Goal: Task Accomplishment & Management: Manage account settings

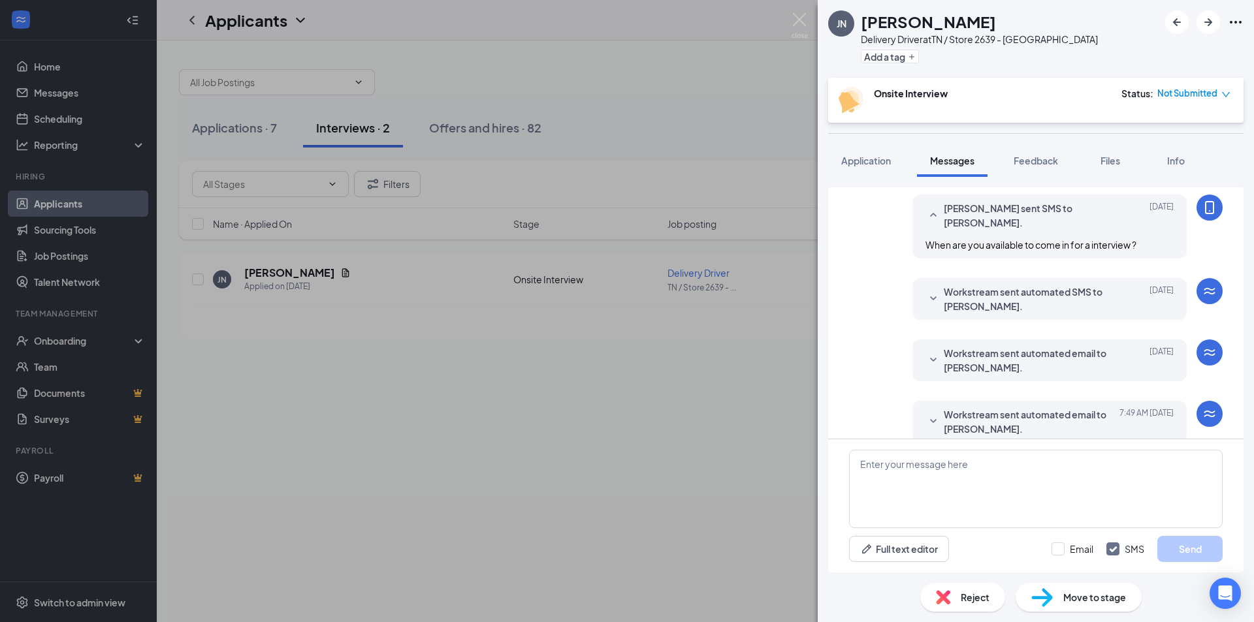
scroll to position [238, 0]
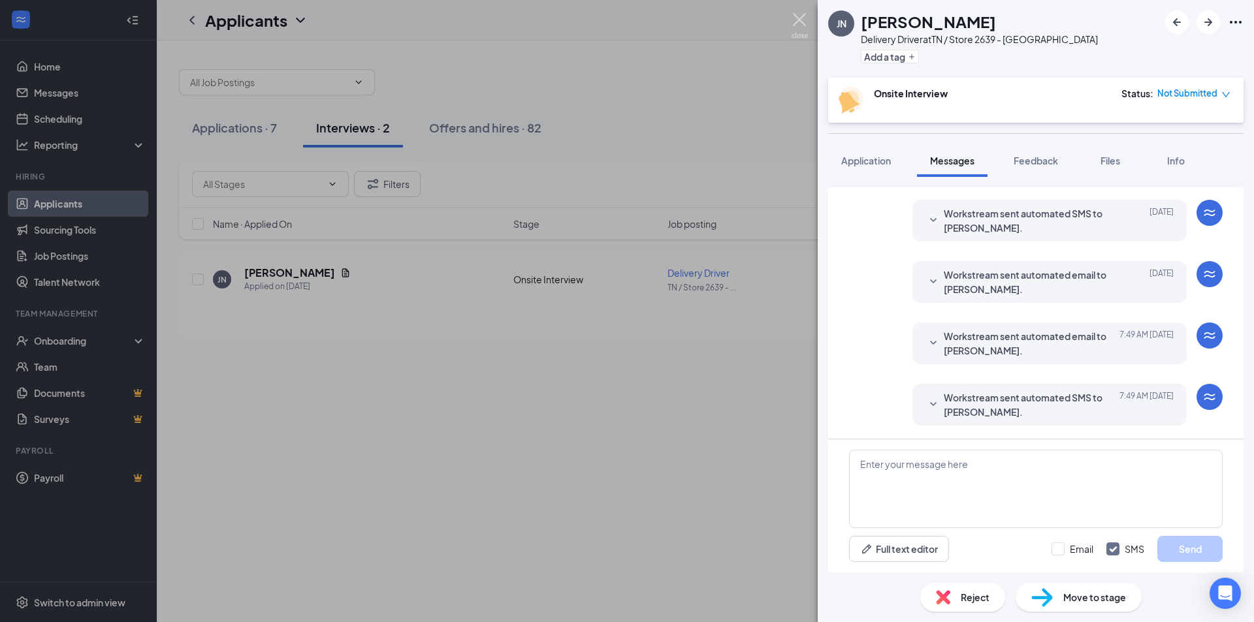
click at [806, 21] on img at bounding box center [800, 25] width 16 height 25
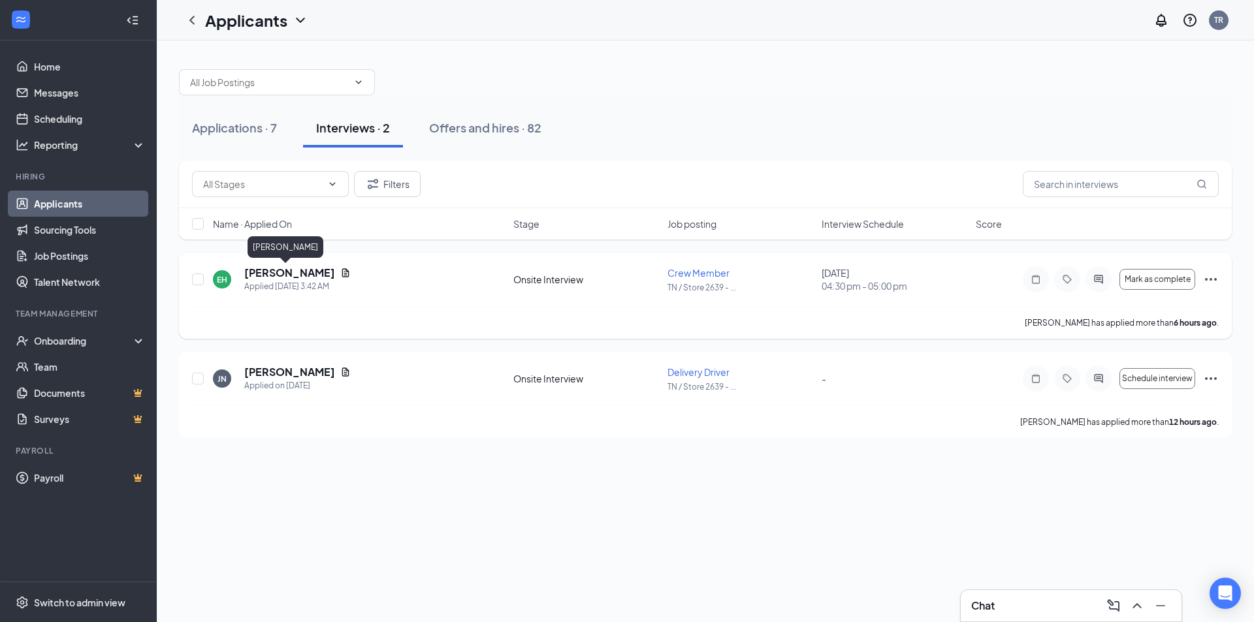
click at [300, 272] on h5 "[PERSON_NAME]" at bounding box center [289, 273] width 91 height 14
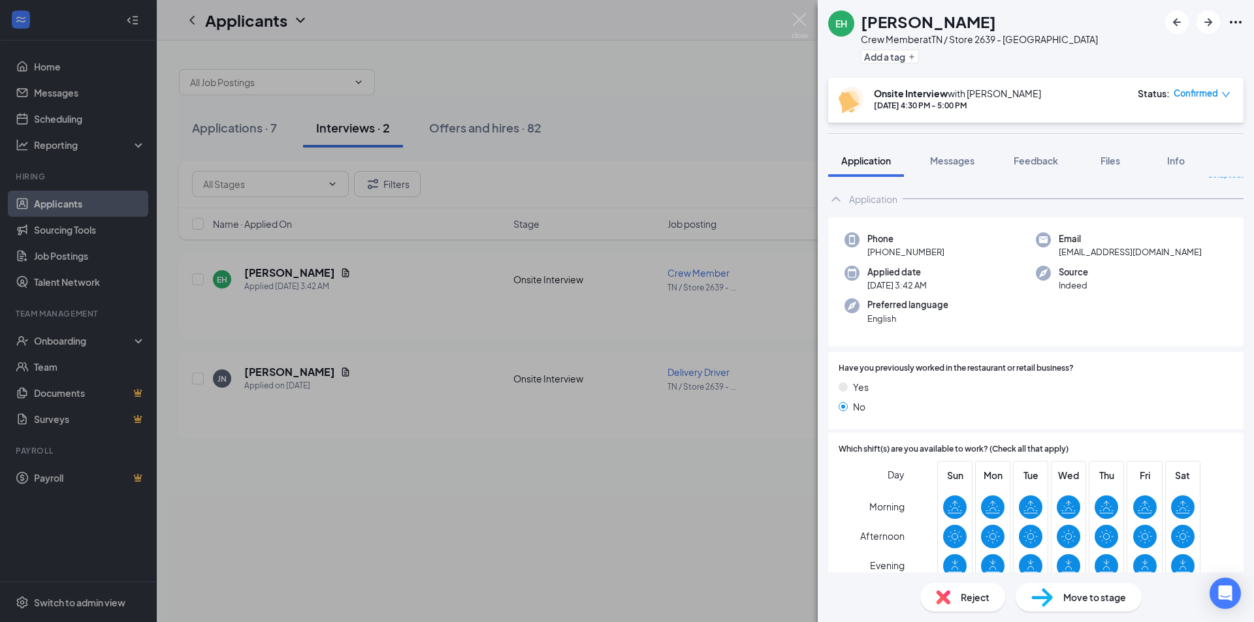
scroll to position [342, 0]
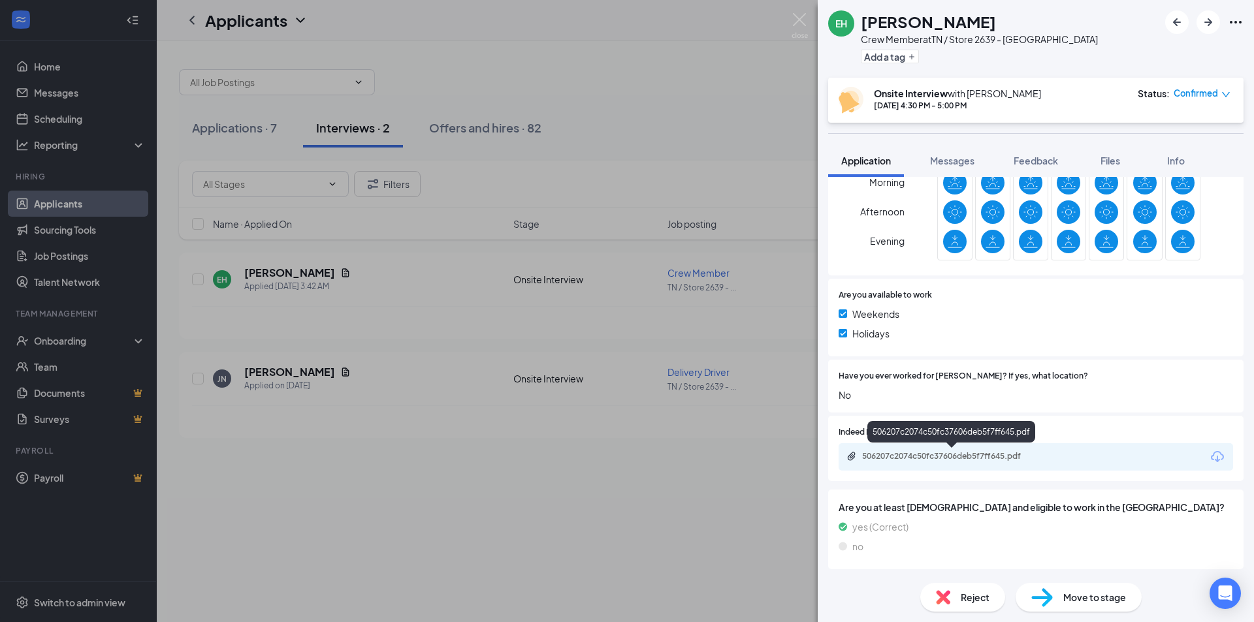
click at [934, 462] on div "506207c2074c50fc37606deb5f7ff645.pdf" at bounding box center [952, 457] width 212 height 12
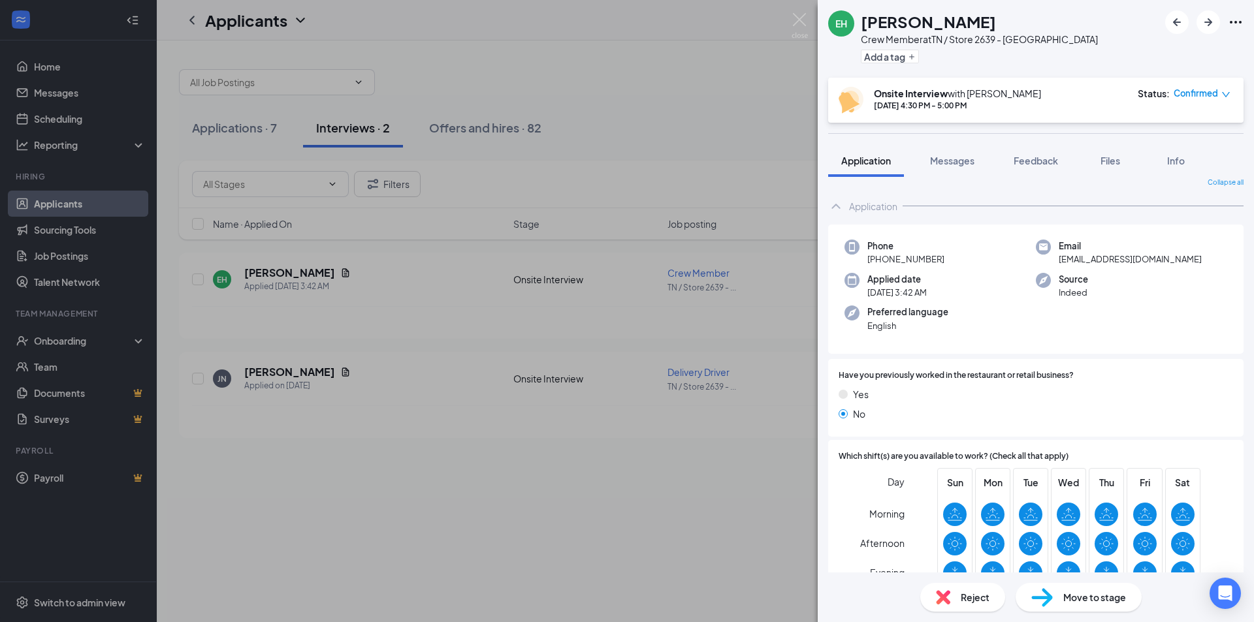
scroll to position [0, 0]
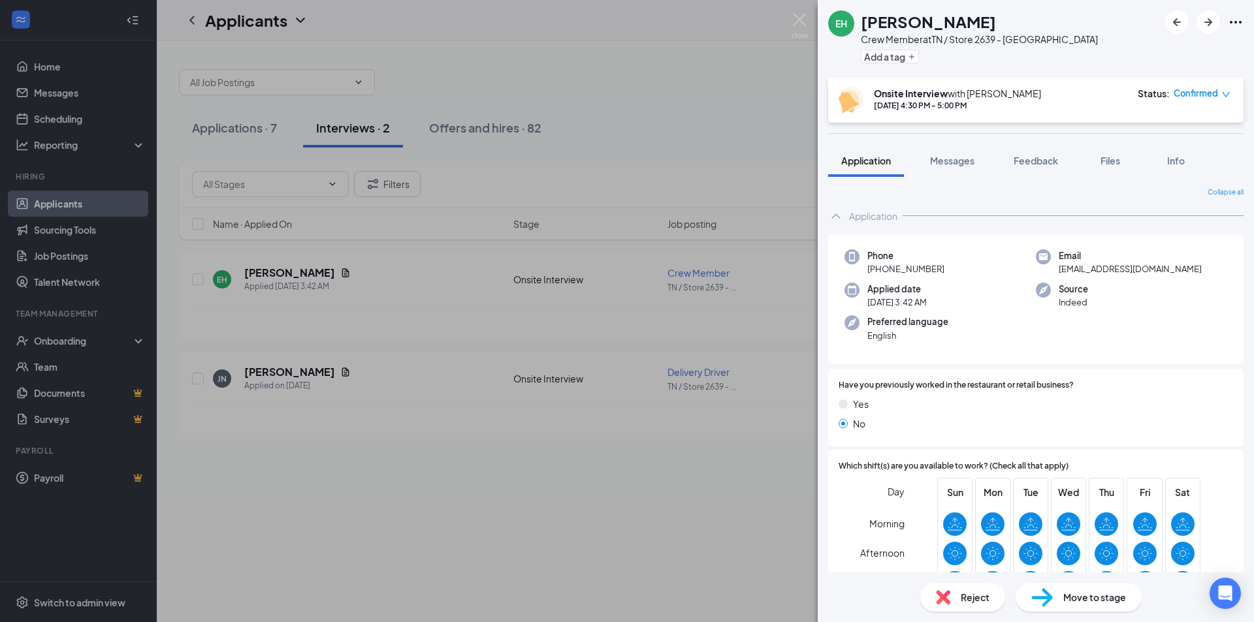
click at [421, 81] on div "EH [PERSON_NAME] Crew Member at [GEOGRAPHIC_DATA] / Store 2639 - [GEOGRAPHIC_DA…" at bounding box center [627, 311] width 1254 height 622
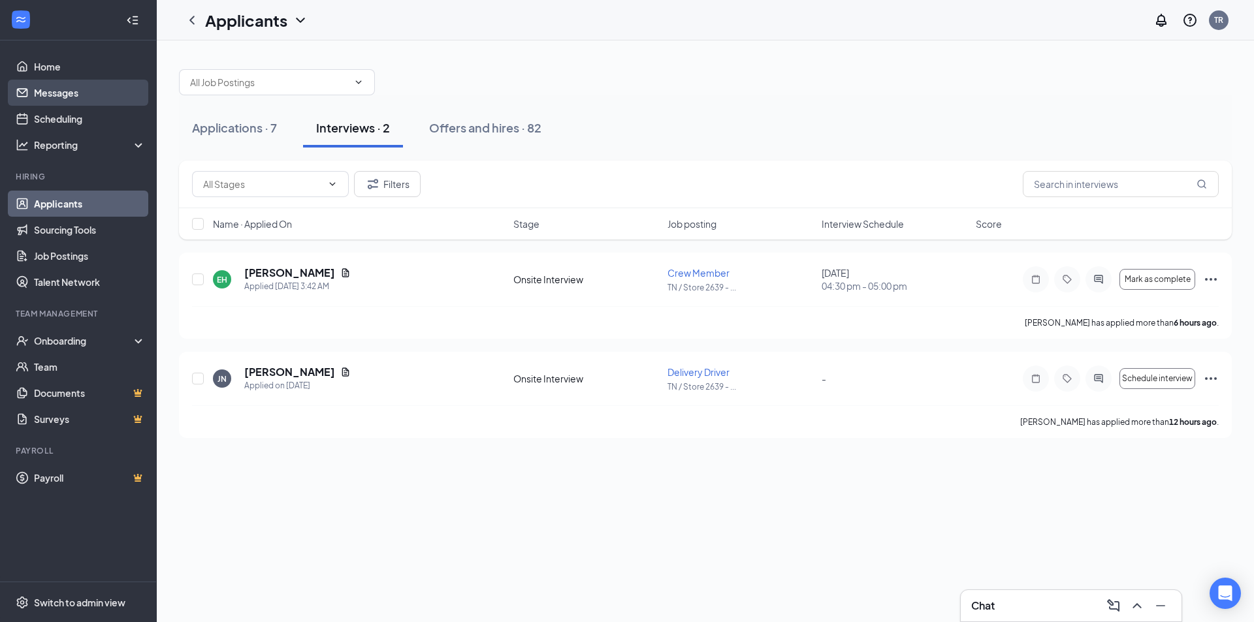
click at [71, 84] on link "Messages" at bounding box center [90, 93] width 112 height 26
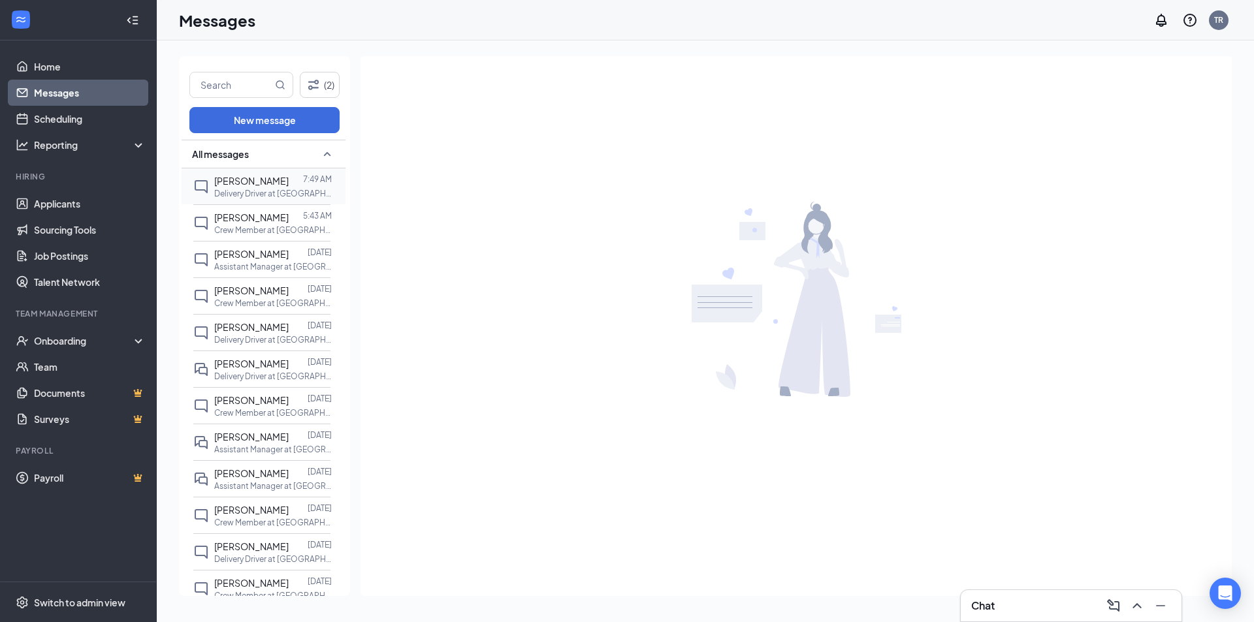
click at [239, 189] on p "Delivery Driver at [GEOGRAPHIC_DATA] / Store 2639 - [GEOGRAPHIC_DATA]" at bounding box center [273, 193] width 118 height 11
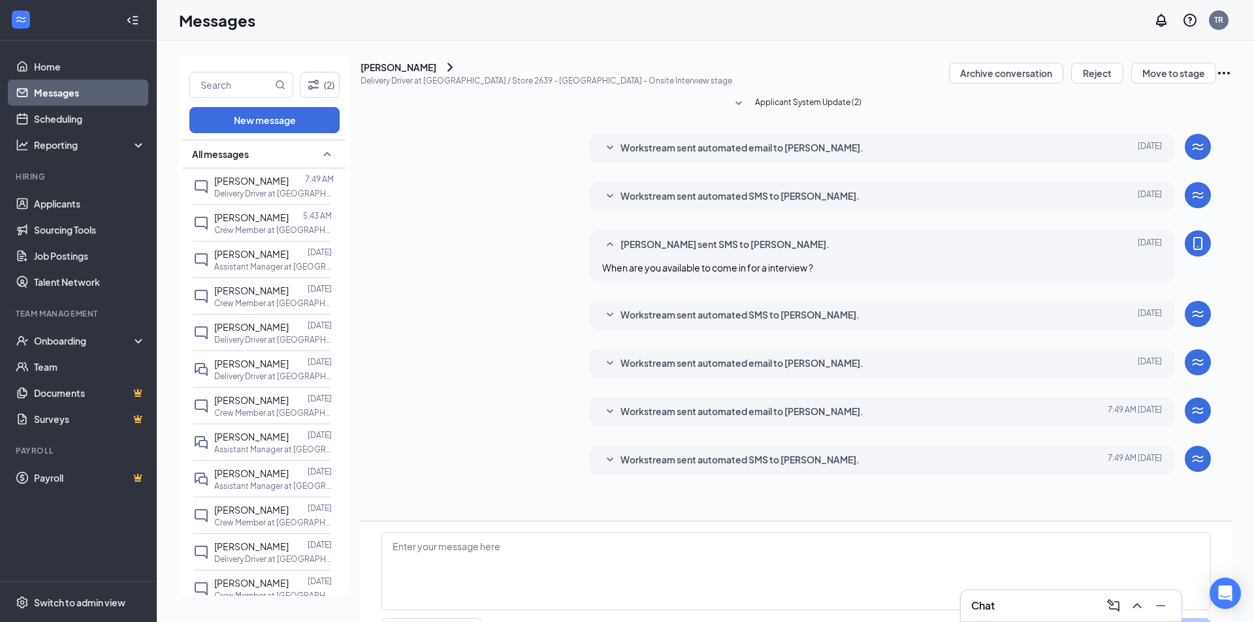
scroll to position [52, 0]
